Goal: Check status: Check status

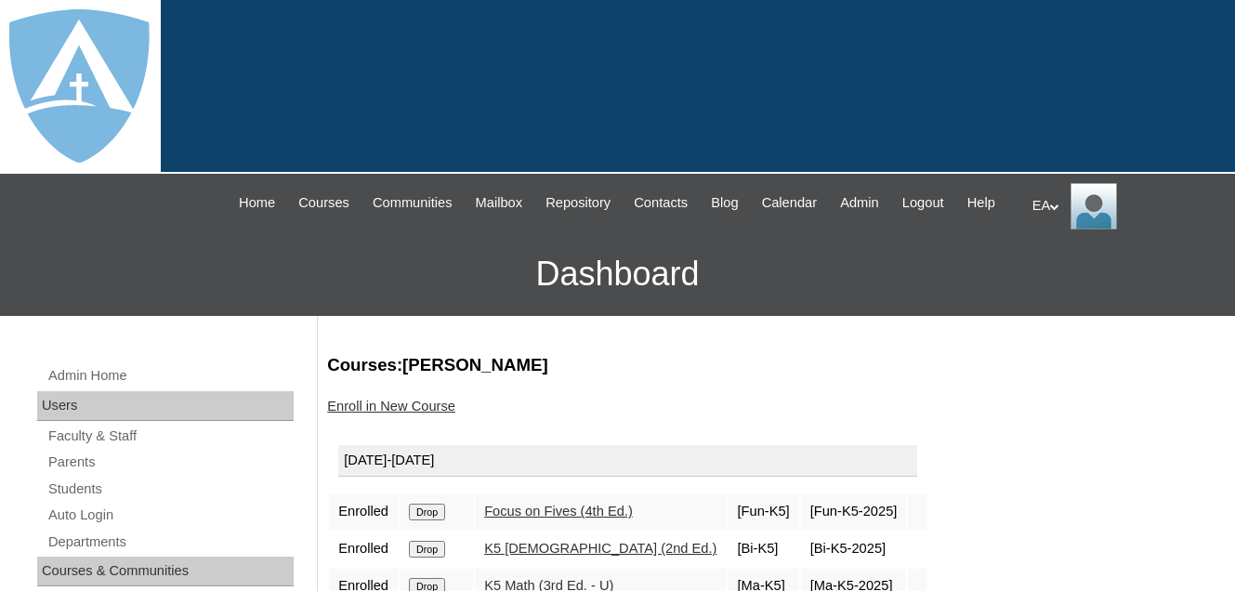
scroll to position [279, 0]
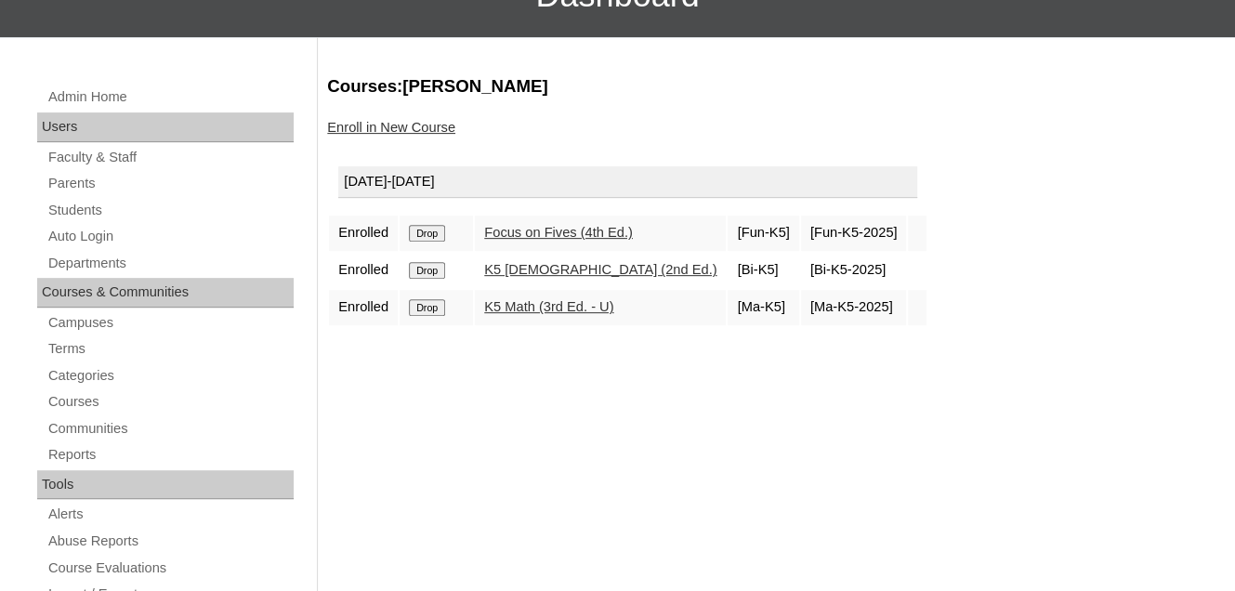
click at [561, 240] on link "Focus on Fives (4th Ed.)" at bounding box center [558, 232] width 149 height 15
